Goal: Task Accomplishment & Management: Use online tool/utility

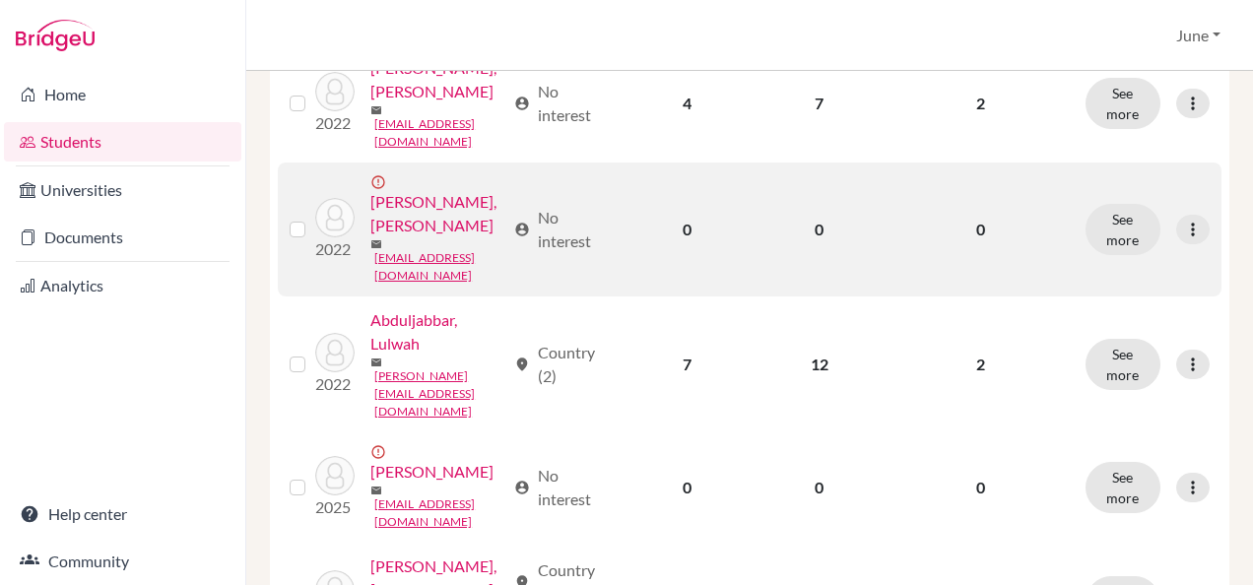
scroll to position [1281, 0]
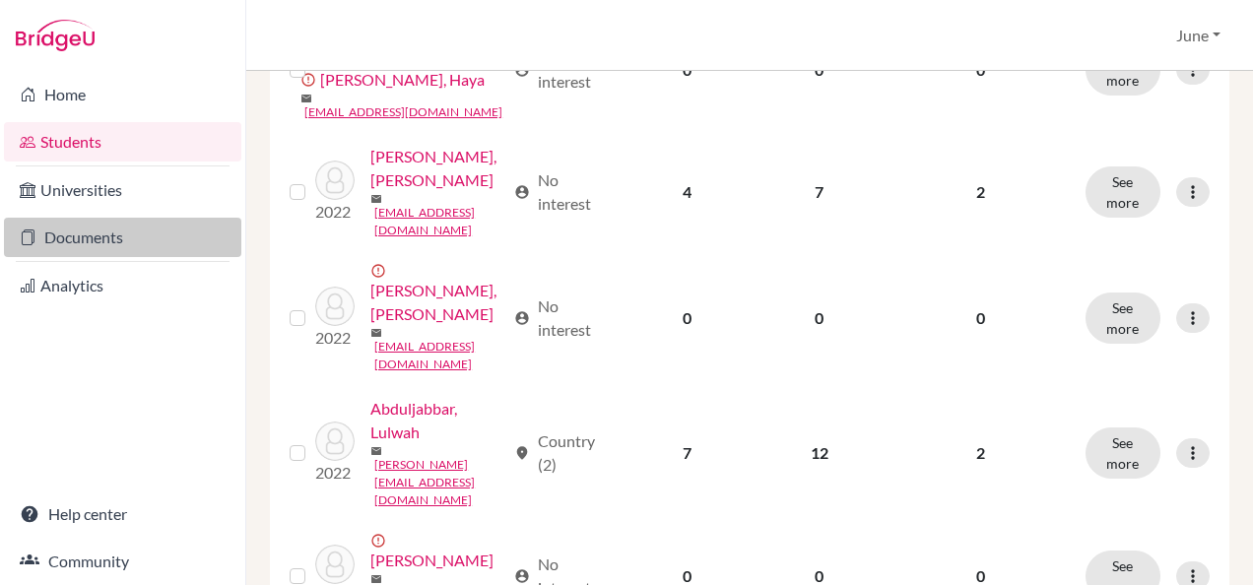
click at [113, 242] on link "Documents" at bounding box center [122, 237] width 237 height 39
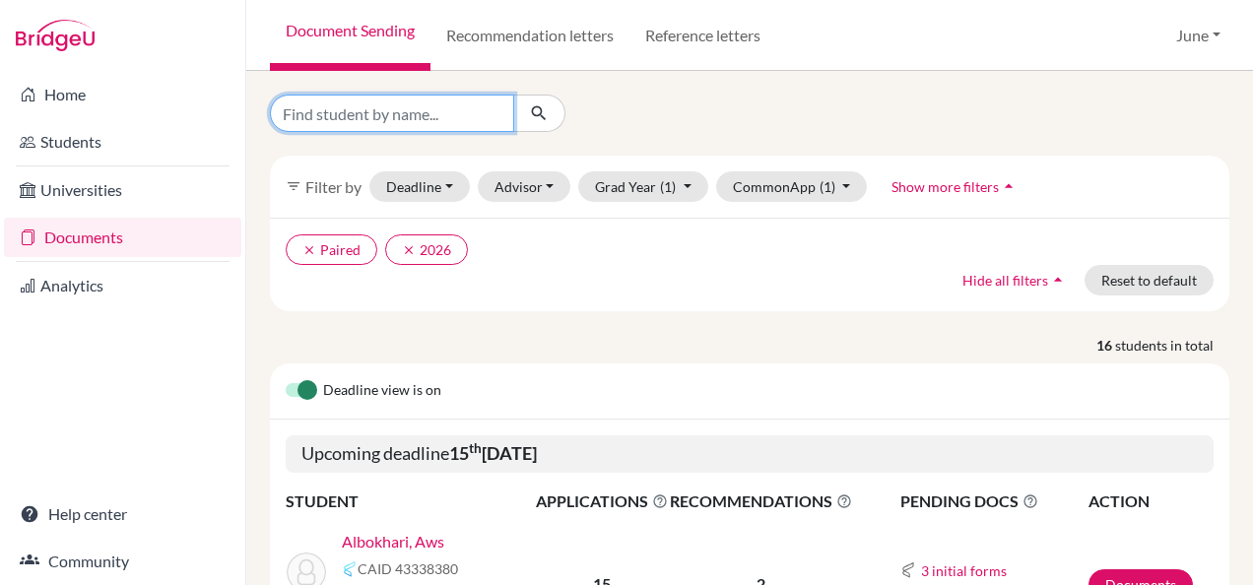
click at [463, 101] on input "Find student by name..." at bounding box center [392, 113] width 244 height 37
type input "julia"
click button "submit" at bounding box center [539, 113] width 52 height 37
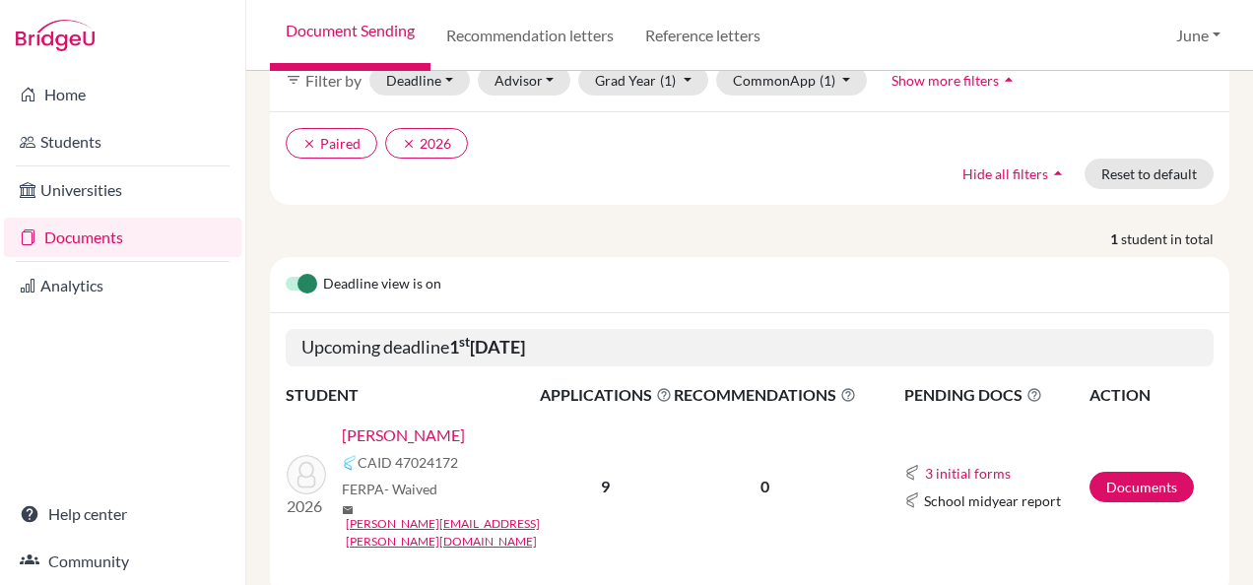
scroll to position [134, 0]
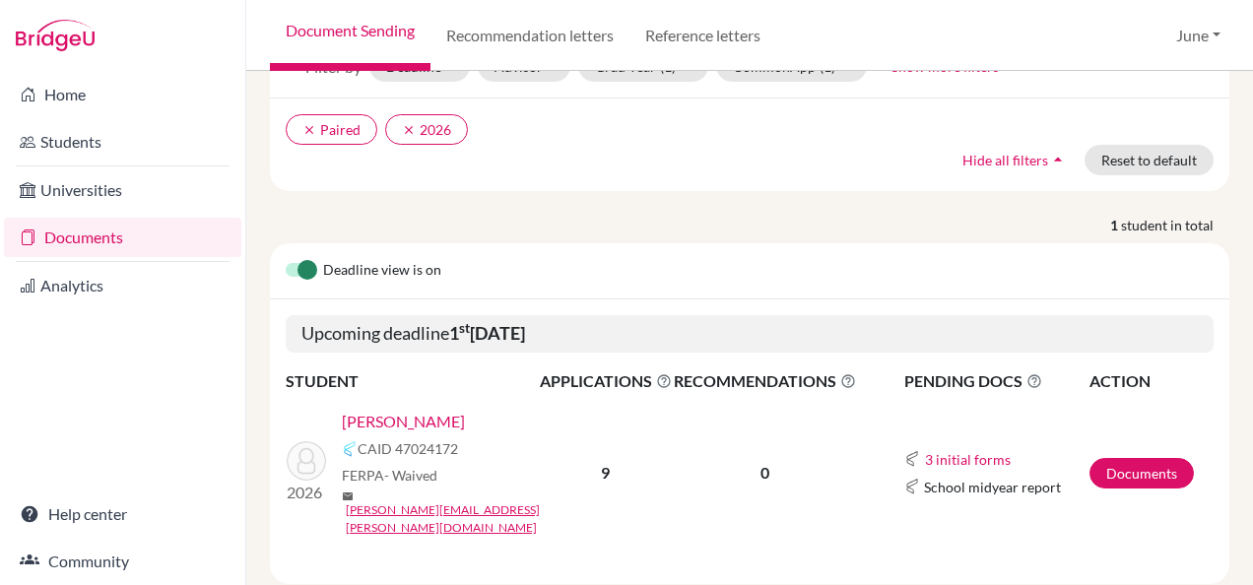
click at [371, 410] on link "Mustafa, Julia" at bounding box center [403, 422] width 123 height 24
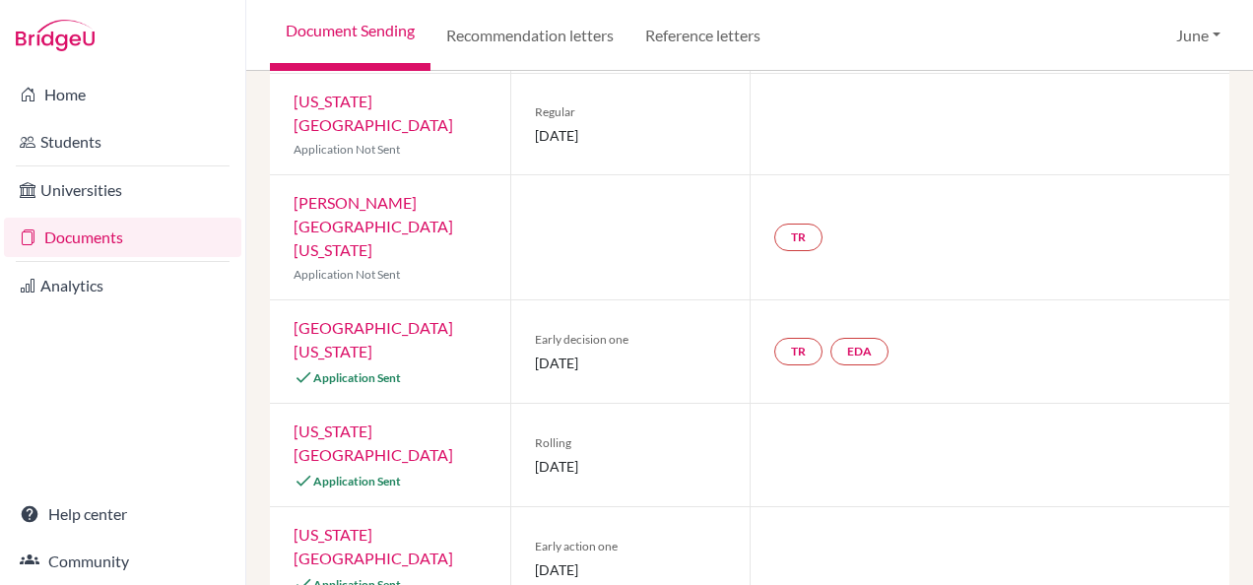
scroll to position [367, 0]
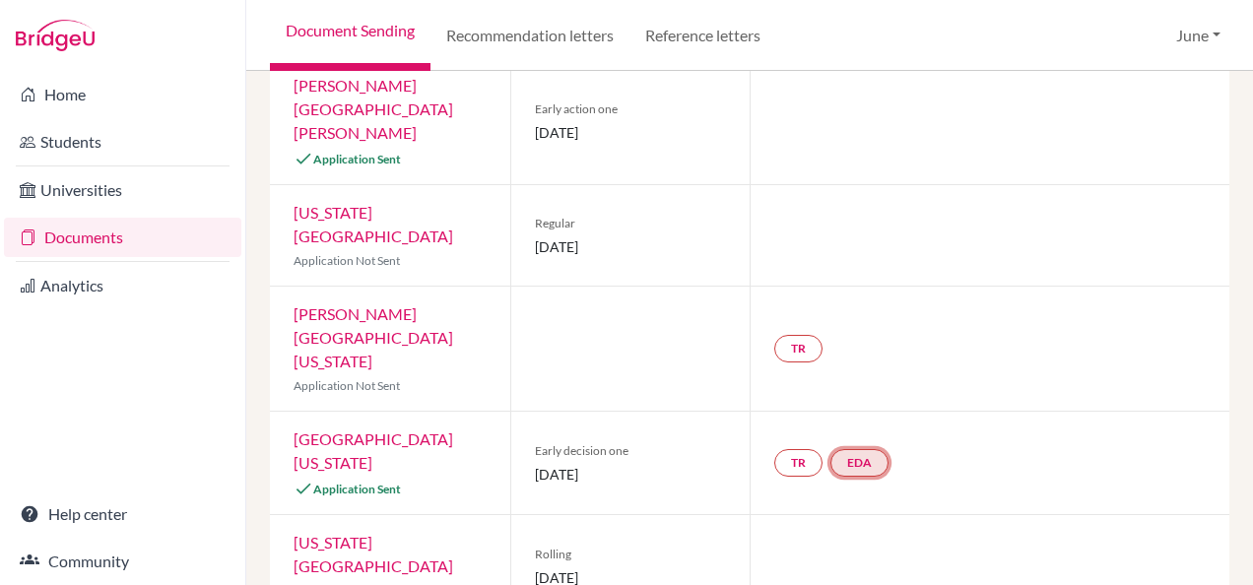
click at [848, 449] on link "EDA" at bounding box center [859, 463] width 58 height 28
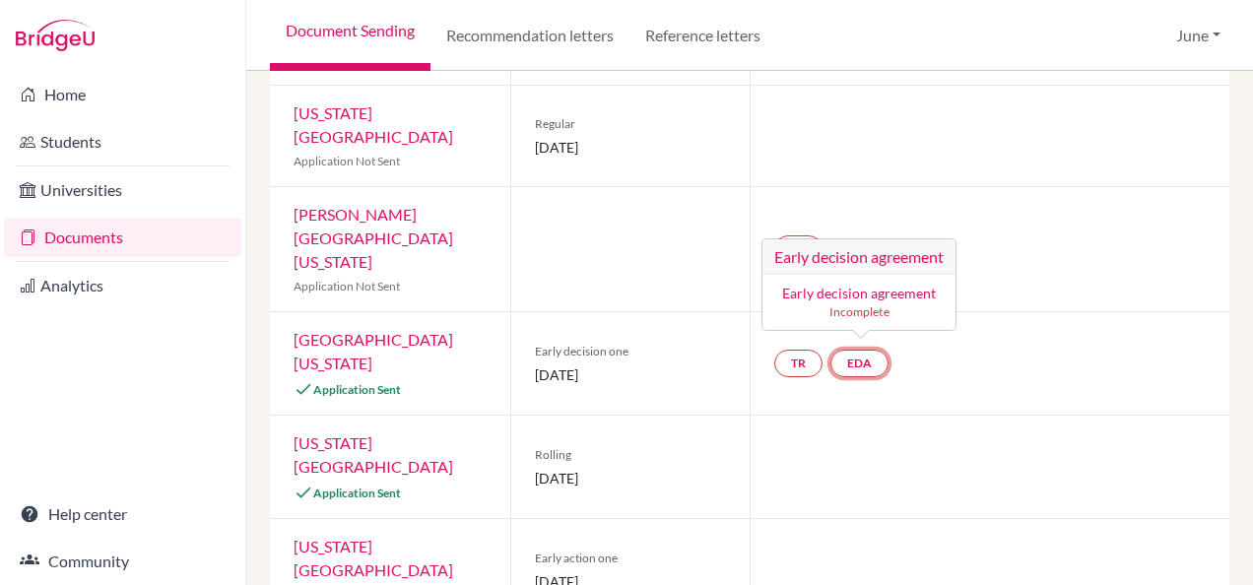
scroll to position [466, 0]
